Goal: Task Accomplishment & Management: Manage account settings

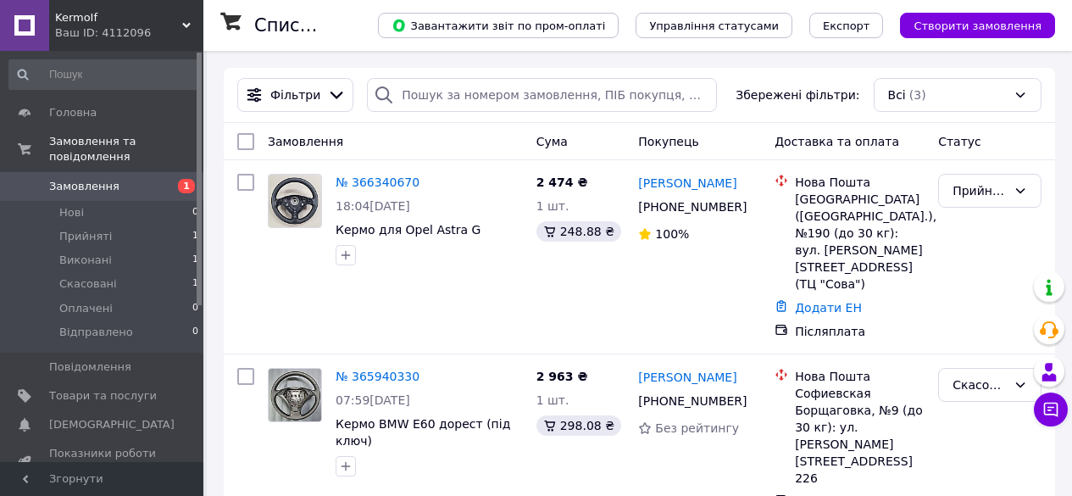
scroll to position [161, 0]
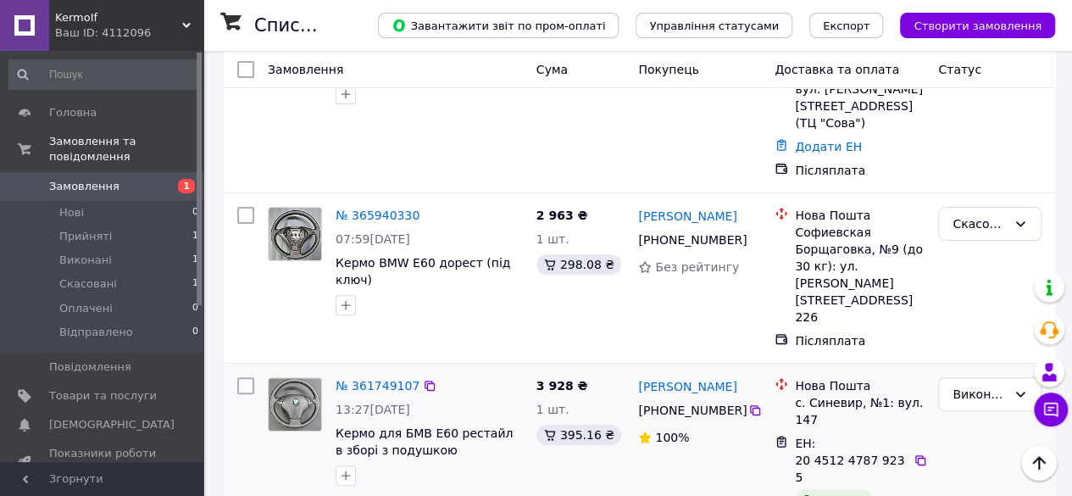
click at [247, 377] on input "checkbox" at bounding box center [245, 385] width 17 height 17
checkbox input "true"
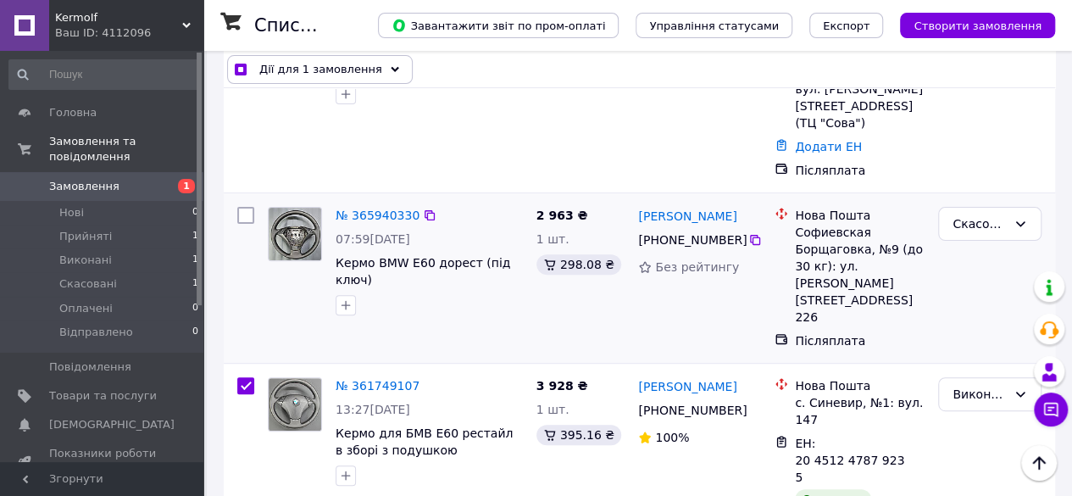
click at [250, 207] on input "checkbox" at bounding box center [245, 215] width 17 height 17
checkbox input "true"
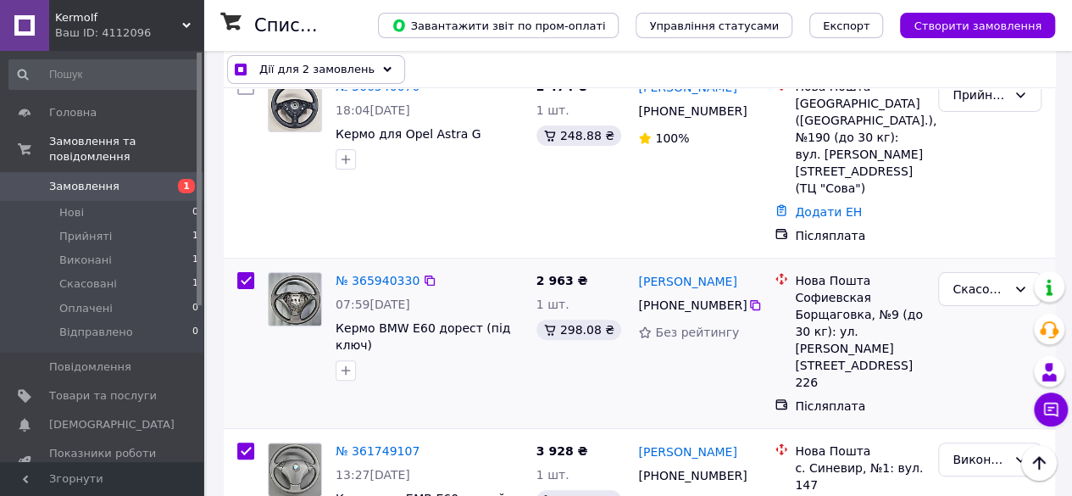
scroll to position [0, 0]
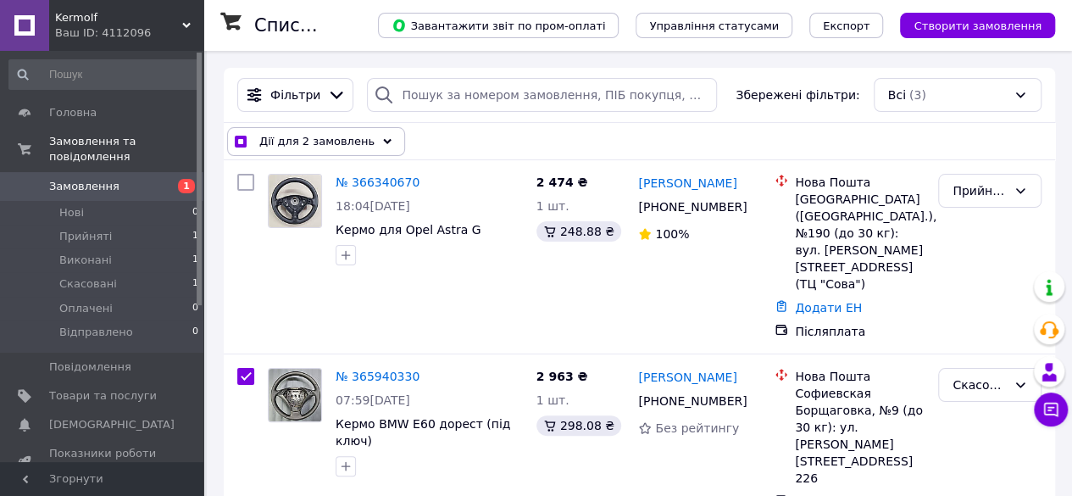
click at [383, 142] on icon at bounding box center [387, 141] width 8 height 8
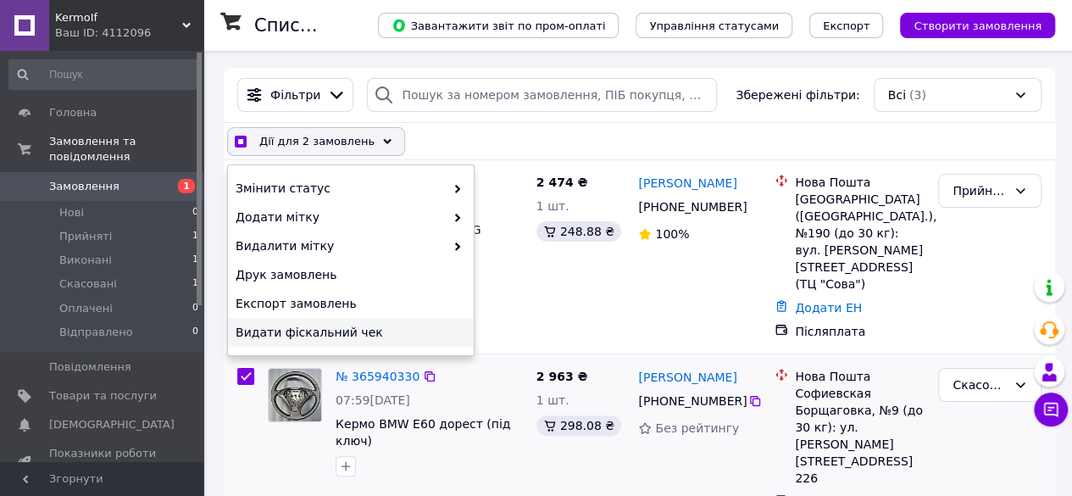
click at [441, 453] on div at bounding box center [429, 466] width 194 height 27
checkbox input "true"
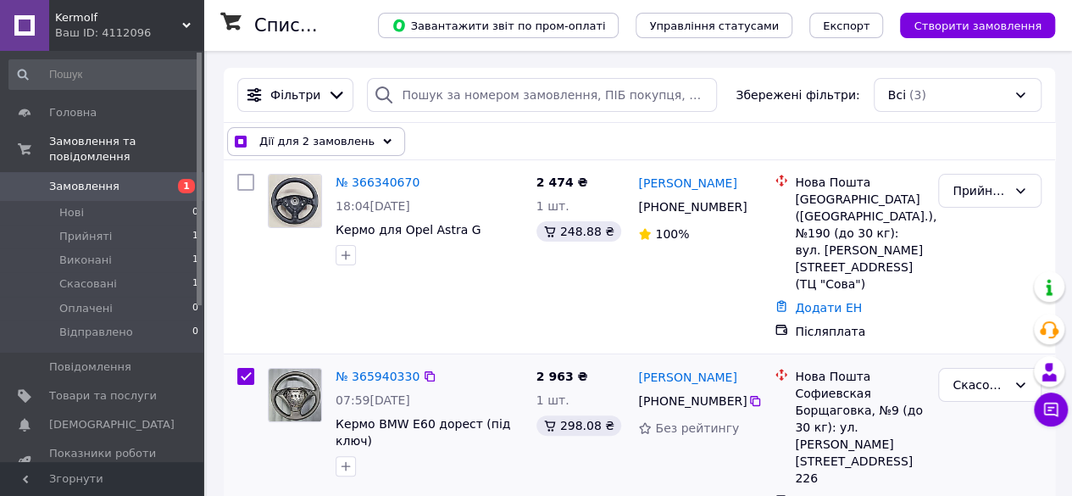
click at [242, 368] on input "checkbox" at bounding box center [245, 376] width 17 height 17
checkbox input "false"
checkbox input "true"
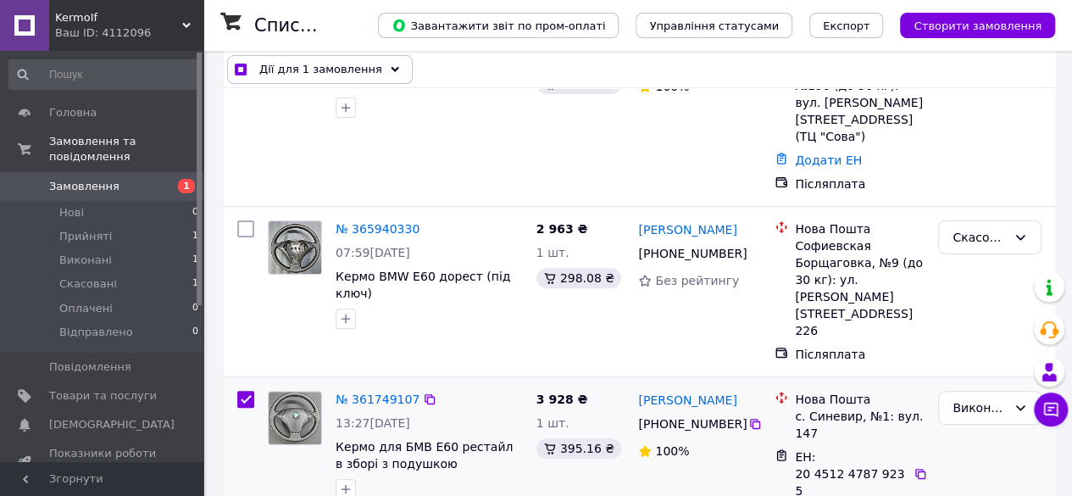
scroll to position [161, 0]
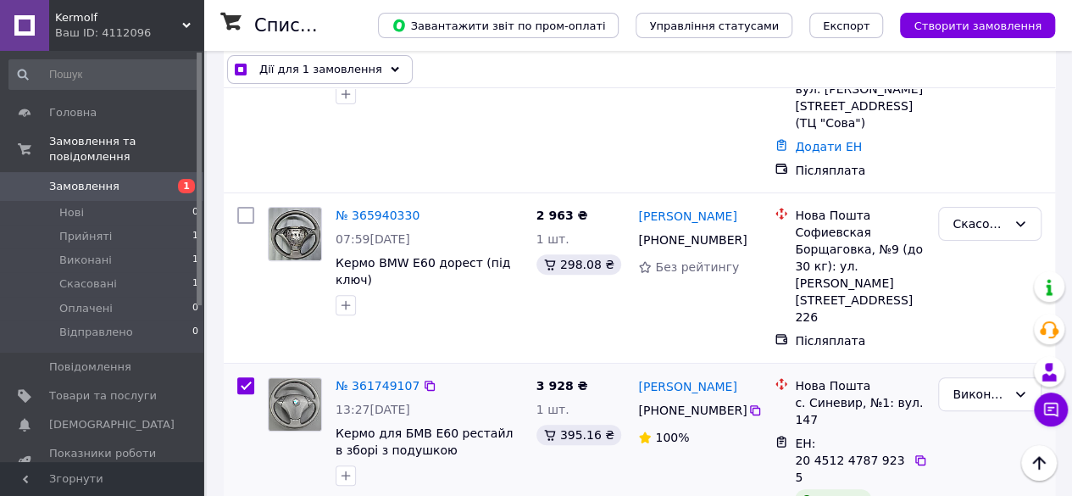
click at [247, 377] on input "checkbox" at bounding box center [245, 385] width 17 height 17
checkbox input "false"
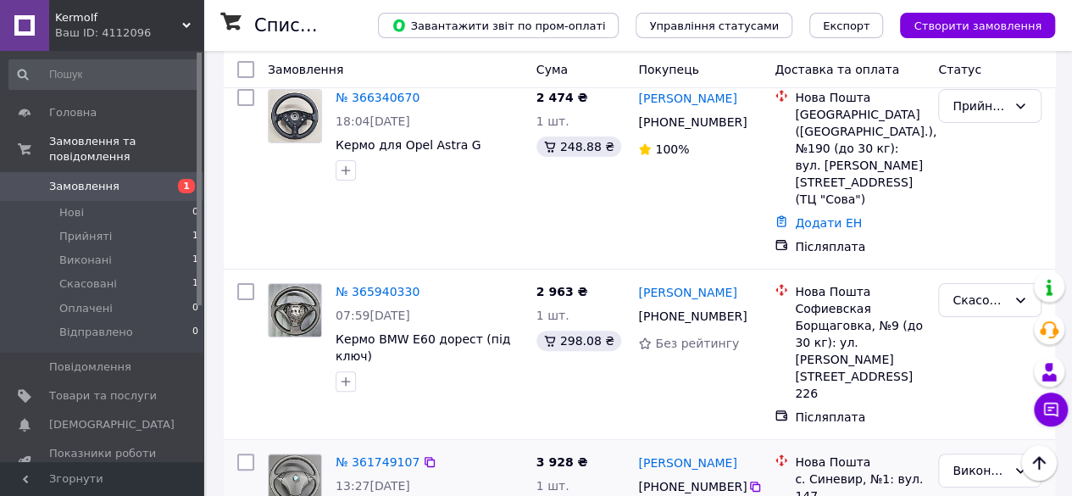
scroll to position [0, 0]
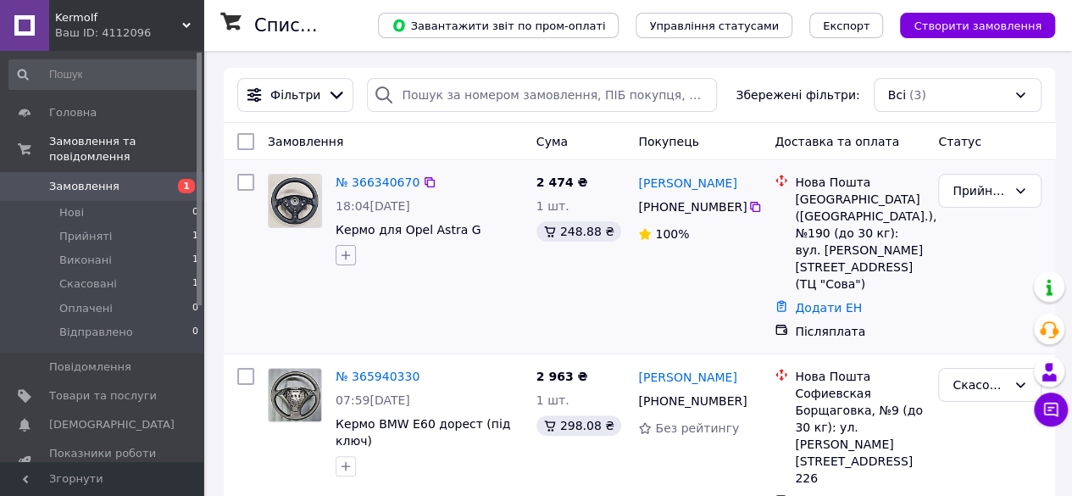
click at [348, 256] on icon "button" at bounding box center [346, 255] width 9 height 9
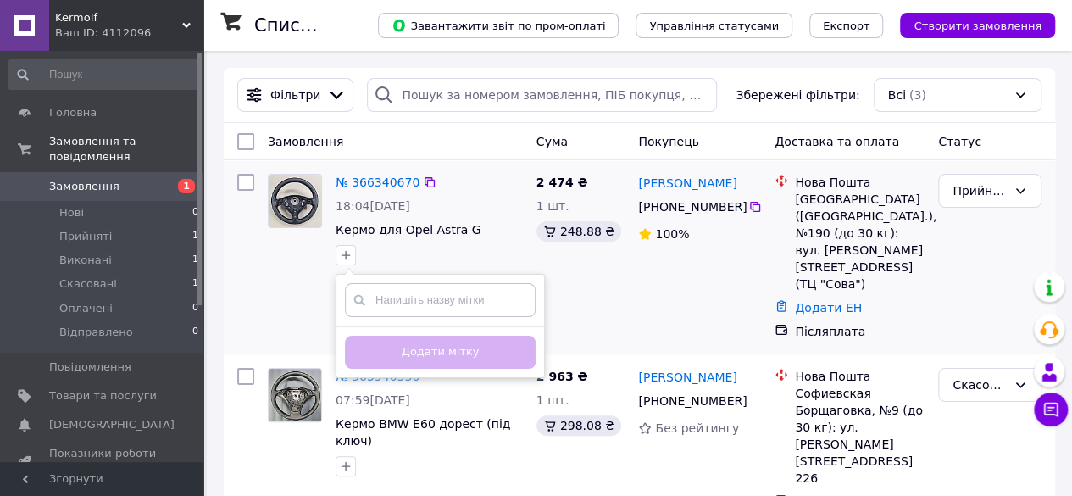
click at [293, 267] on div at bounding box center [295, 219] width 68 height 105
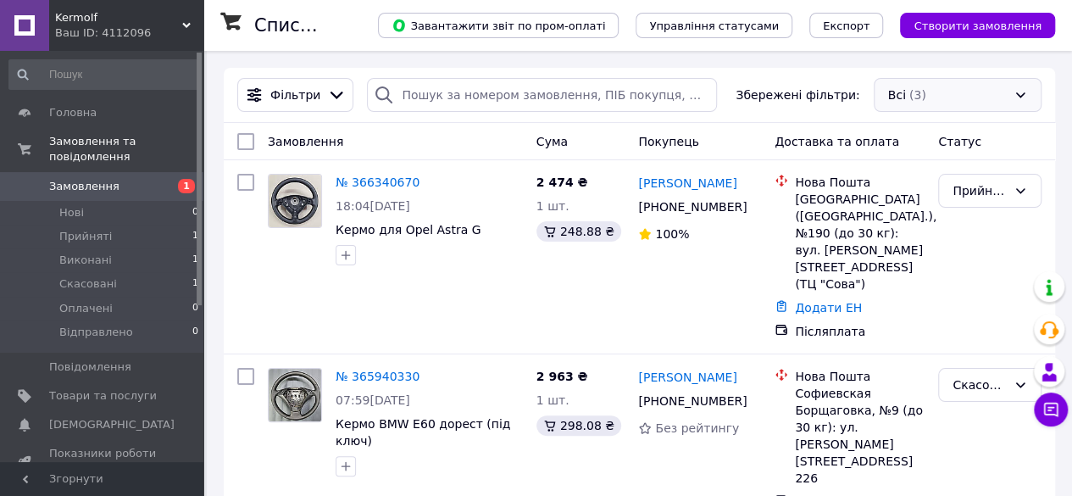
click at [1017, 98] on div "Всі (3)" at bounding box center [958, 95] width 168 height 34
click at [1024, 91] on div "Всі (3)" at bounding box center [958, 95] width 168 height 34
click at [910, 91] on div "Всі (3)" at bounding box center [958, 95] width 168 height 34
click at [1024, 92] on div "Всі (3)" at bounding box center [958, 95] width 168 height 34
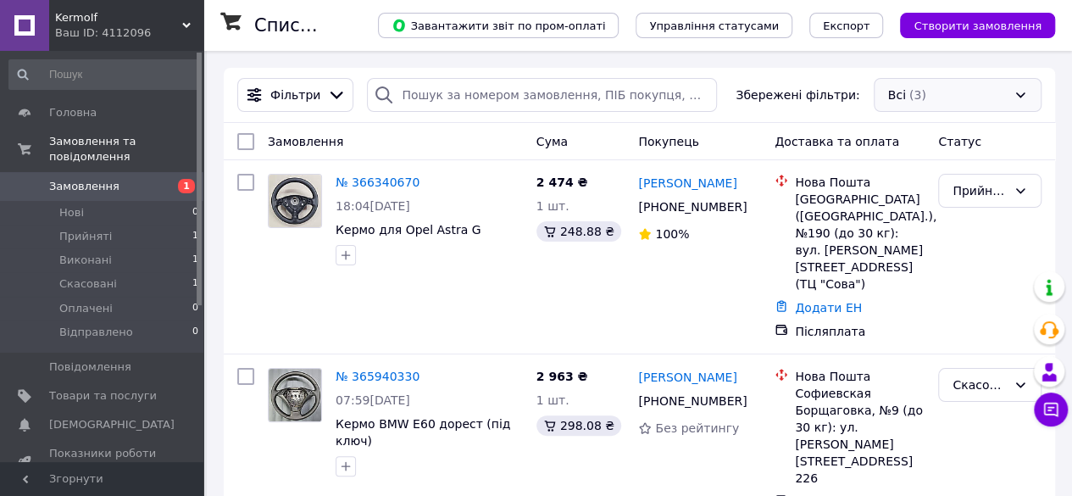
click at [1024, 92] on div "Всі (3)" at bounding box center [958, 95] width 168 height 34
